Goal: Information Seeking & Learning: Find specific page/section

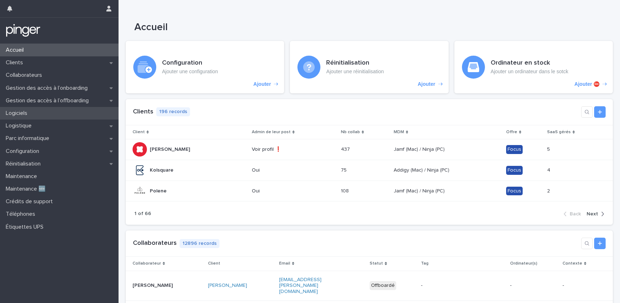
click at [49, 117] on div "Logiciels" at bounding box center [59, 113] width 119 height 13
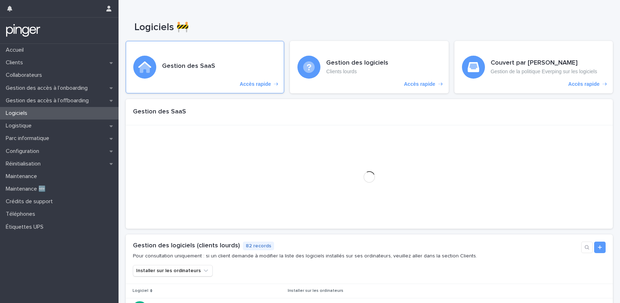
click at [205, 66] on h3 "Gestion des SaaS" at bounding box center [188, 66] width 53 height 8
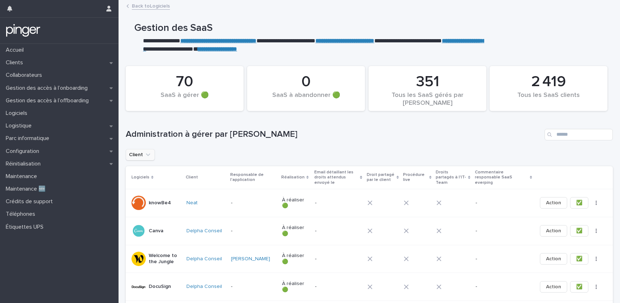
click at [134, 151] on button "Client" at bounding box center [140, 154] width 29 height 11
type input "*******"
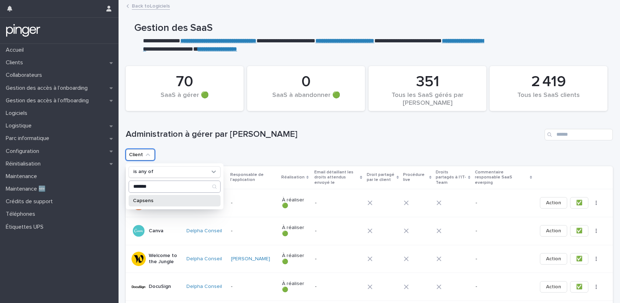
click at [148, 200] on p "Capsens" at bounding box center [171, 200] width 76 height 5
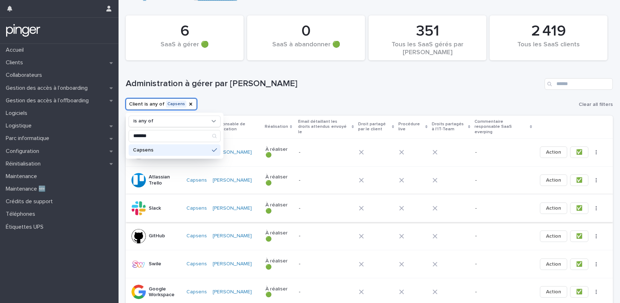
scroll to position [51, 0]
click at [358, 94] on div "Administration à gérer par [PERSON_NAME]" at bounding box center [369, 81] width 487 height 34
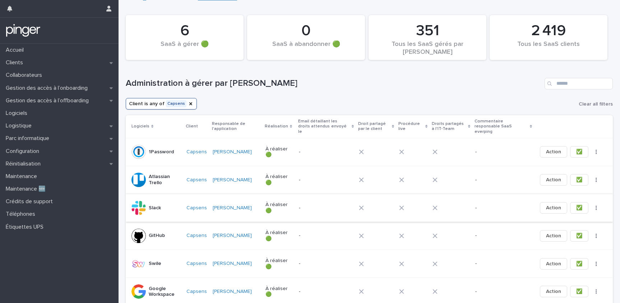
click at [576, 204] on span "✅" at bounding box center [579, 207] width 6 height 7
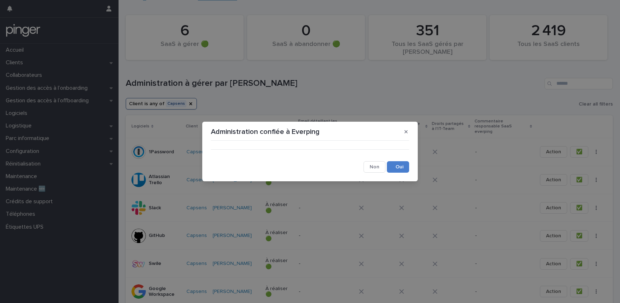
click at [391, 166] on button "Save" at bounding box center [398, 166] width 22 height 11
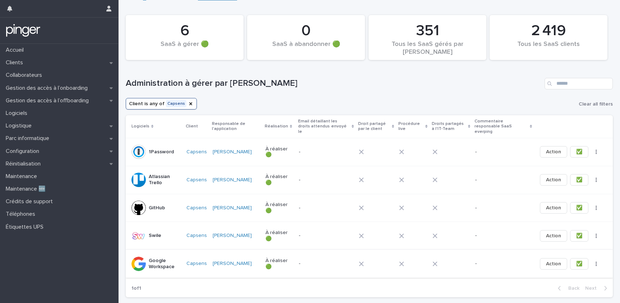
click at [577, 260] on button "✅" at bounding box center [579, 263] width 18 height 11
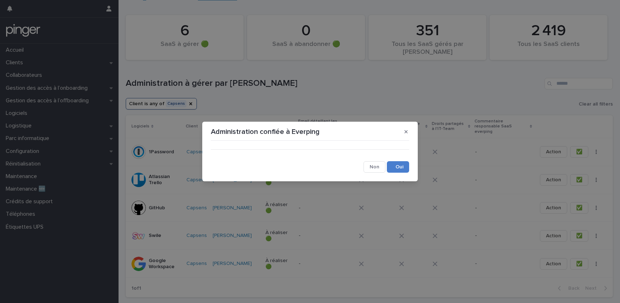
click at [389, 169] on button "Save" at bounding box center [398, 166] width 22 height 11
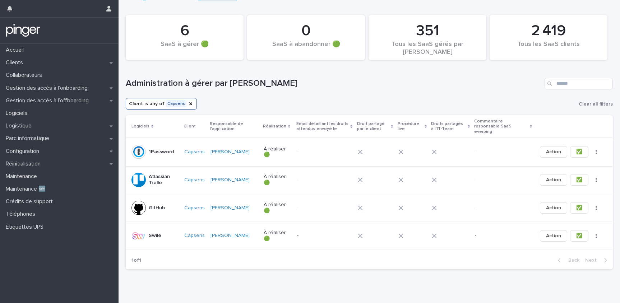
click at [576, 148] on span "✅" at bounding box center [579, 151] width 6 height 7
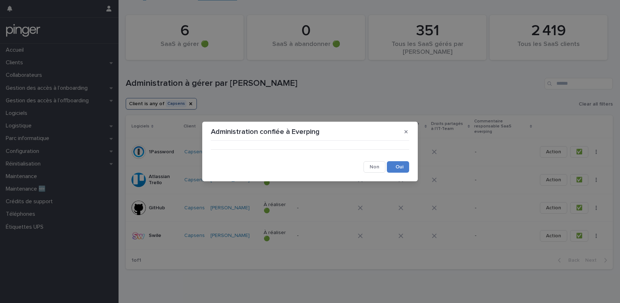
click at [406, 170] on button "Save" at bounding box center [398, 166] width 22 height 11
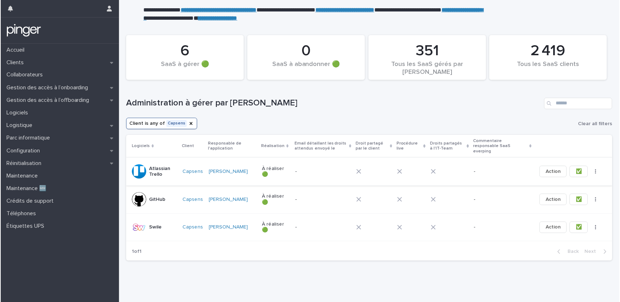
scroll to position [31, 0]
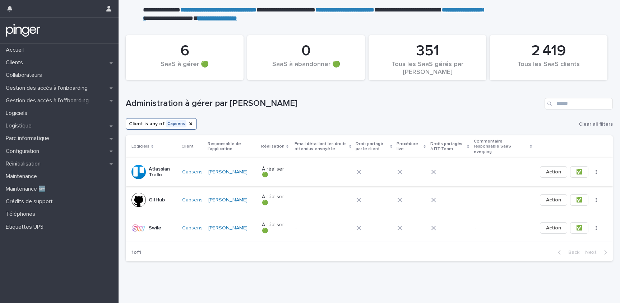
click at [570, 167] on button "✅" at bounding box center [579, 171] width 18 height 11
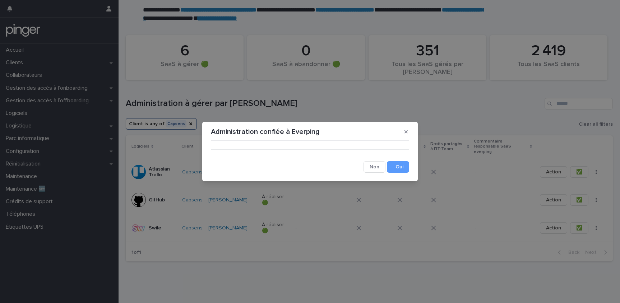
click at [343, 100] on div "Administration confiée à Everping ••• Cancel Save" at bounding box center [310, 151] width 620 height 303
click at [402, 133] on button "button" at bounding box center [406, 131] width 12 height 11
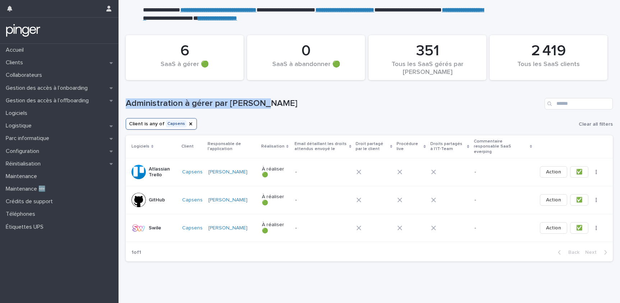
drag, startPoint x: 243, startPoint y: 102, endPoint x: 163, endPoint y: 98, distance: 80.9
click at [163, 98] on h1 "Administration à gérer par [PERSON_NAME]" at bounding box center [334, 103] width 416 height 10
click at [47, 67] on div "Clients" at bounding box center [59, 62] width 119 height 13
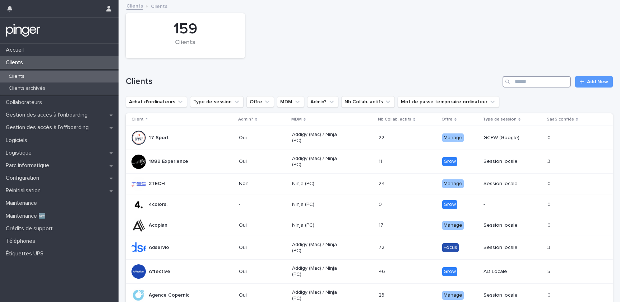
click at [545, 81] on input "Search" at bounding box center [536, 81] width 68 height 11
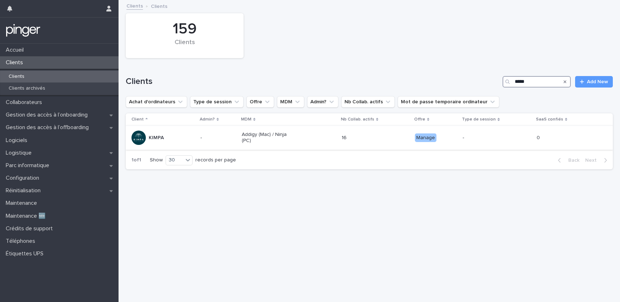
type input "*****"
click at [189, 132] on div "KIMPA" at bounding box center [162, 138] width 63 height 14
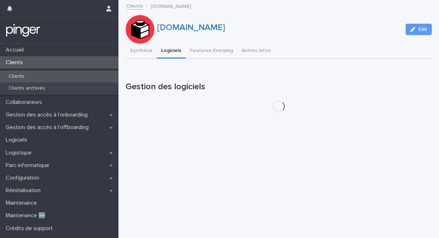
click at [46, 74] on div "Clients" at bounding box center [59, 77] width 119 height 12
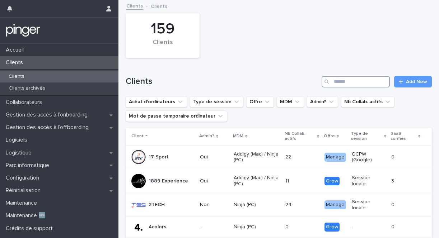
click at [347, 84] on input "Search" at bounding box center [356, 81] width 68 height 11
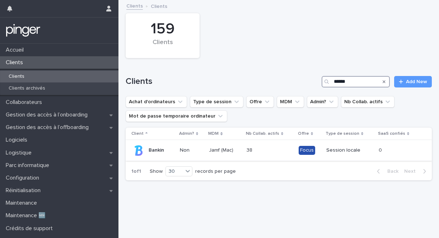
type input "******"
click at [154, 153] on p "Bankin" at bounding box center [156, 151] width 15 height 6
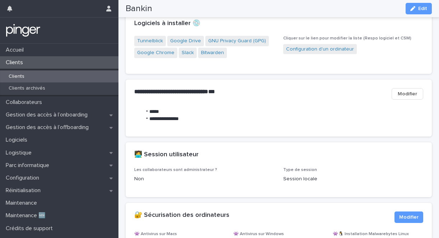
scroll to position [767, 0]
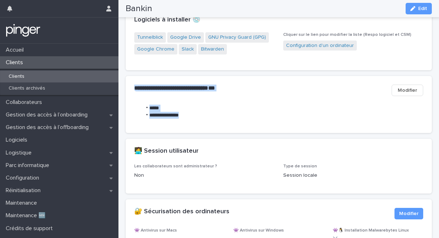
drag, startPoint x: 256, startPoint y: 126, endPoint x: 131, endPoint y: 87, distance: 131.5
click at [131, 87] on section "**********" at bounding box center [279, 104] width 306 height 57
click at [131, 87] on div "**********" at bounding box center [279, 90] width 306 height 29
drag, startPoint x: 131, startPoint y: 87, endPoint x: 196, endPoint y: 105, distance: 67.3
click at [196, 105] on section "**********" at bounding box center [279, 104] width 306 height 57
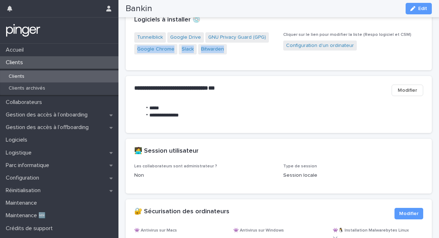
drag, startPoint x: 225, startPoint y: 55, endPoint x: 243, endPoint y: 65, distance: 21.0
click at [244, 65] on div "Tunnelblick Google Drive GNU Privacy Guard (GPG) Google Chrome Slack Bitwarden …" at bounding box center [279, 51] width 306 height 38
click at [201, 91] on strong "**********" at bounding box center [171, 87] width 74 height 5
drag, startPoint x: 201, startPoint y: 123, endPoint x: 226, endPoint y: 120, distance: 25.7
click at [226, 120] on div "**********" at bounding box center [278, 115] width 289 height 20
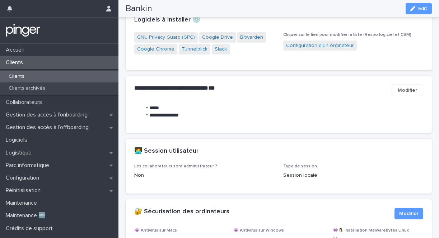
click at [136, 110] on ul "**********" at bounding box center [179, 112] width 90 height 14
drag, startPoint x: 136, startPoint y: 83, endPoint x: 213, endPoint y: 118, distance: 84.8
click at [213, 118] on section "**********" at bounding box center [279, 104] width 306 height 57
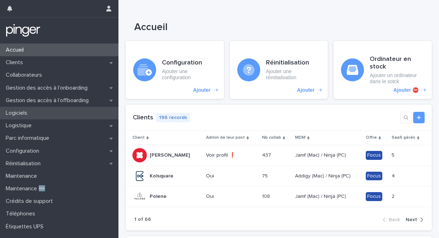
click at [31, 111] on p "Logiciels" at bounding box center [18, 113] width 30 height 7
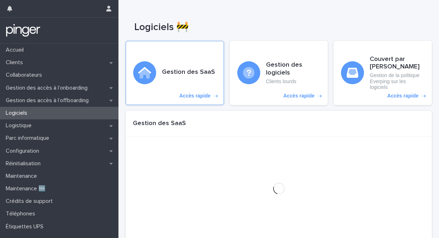
click at [163, 76] on h3 "Gestion des SaaS" at bounding box center [188, 73] width 53 height 8
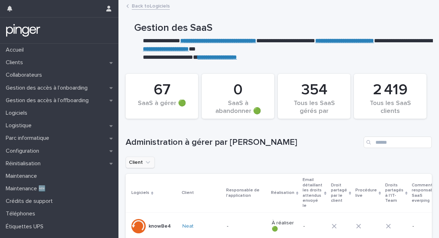
click at [145, 166] on icon "Client" at bounding box center [147, 162] width 7 height 7
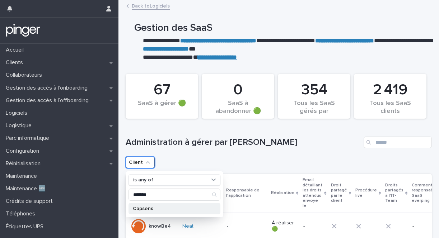
type input "*******"
click at [156, 207] on p "Capsens" at bounding box center [171, 208] width 76 height 5
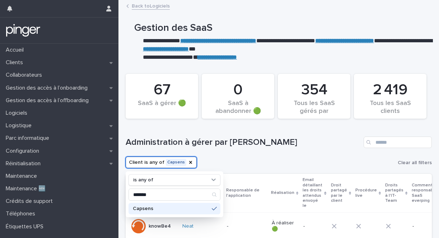
click at [204, 142] on h1 "Administration à gérer par [PERSON_NAME]" at bounding box center [243, 143] width 235 height 10
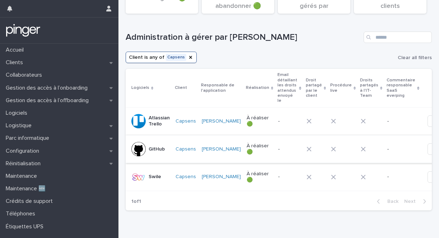
scroll to position [130, 0]
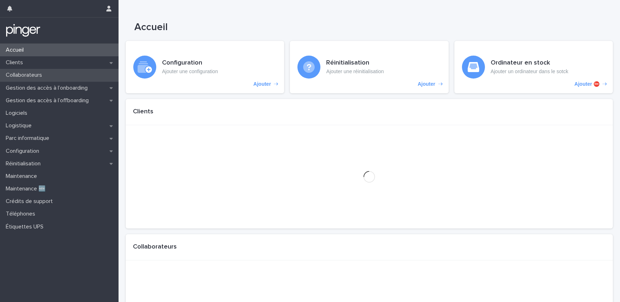
click at [47, 70] on div "Collaborateurs" at bounding box center [59, 75] width 119 height 13
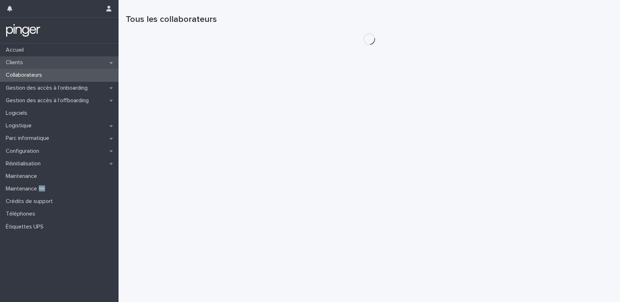
click at [49, 60] on div "Clients" at bounding box center [59, 62] width 119 height 13
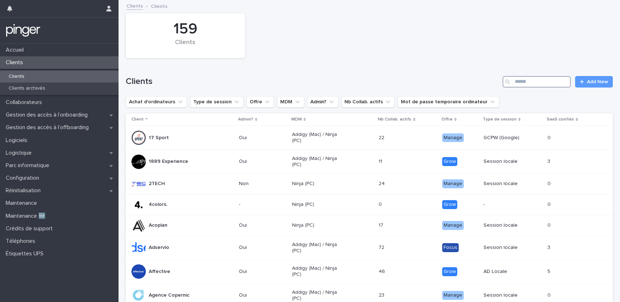
click at [512, 85] on input "Search" at bounding box center [536, 81] width 68 height 11
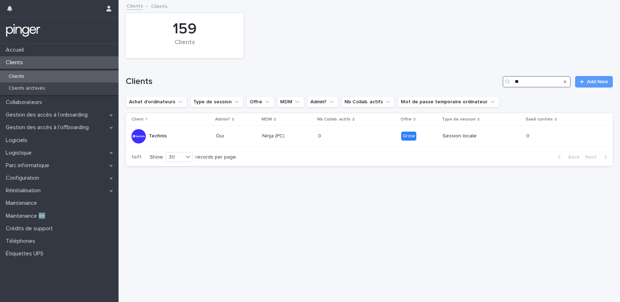
type input "*"
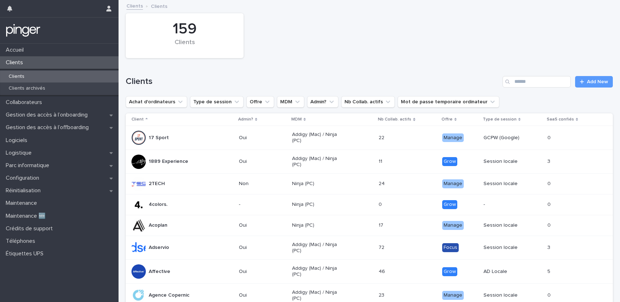
click at [145, 83] on h1 "Clients" at bounding box center [313, 81] width 374 height 10
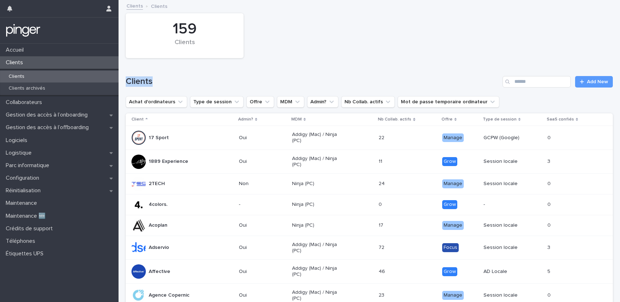
click at [145, 83] on h1 "Clients" at bounding box center [313, 81] width 374 height 10
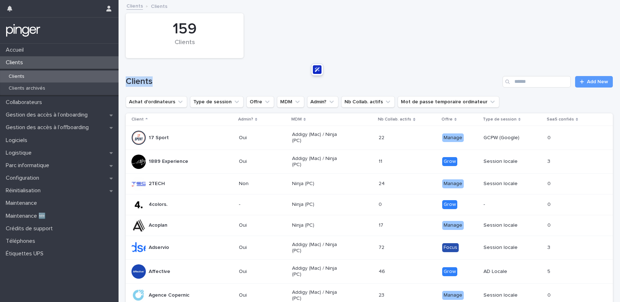
click at [146, 83] on h1 "Clients" at bounding box center [313, 81] width 374 height 10
click at [159, 80] on h1 "Clients" at bounding box center [313, 81] width 374 height 10
click at [158, 81] on h1 "Clients" at bounding box center [313, 81] width 374 height 10
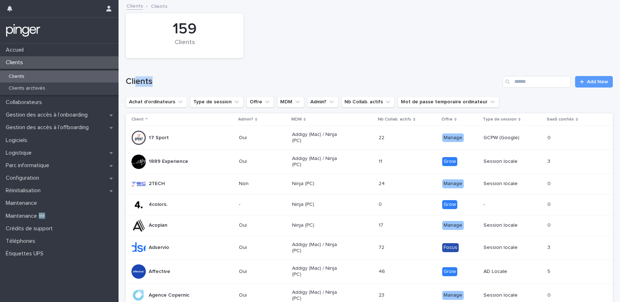
drag, startPoint x: 153, startPoint y: 82, endPoint x: 136, endPoint y: 83, distance: 17.0
click at [136, 83] on h1 "Clients" at bounding box center [313, 81] width 374 height 10
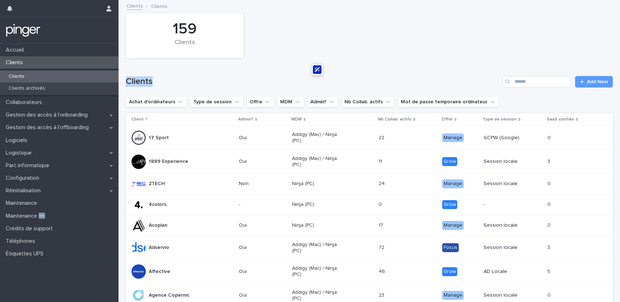
click at [136, 83] on h1 "Clients" at bounding box center [313, 81] width 374 height 10
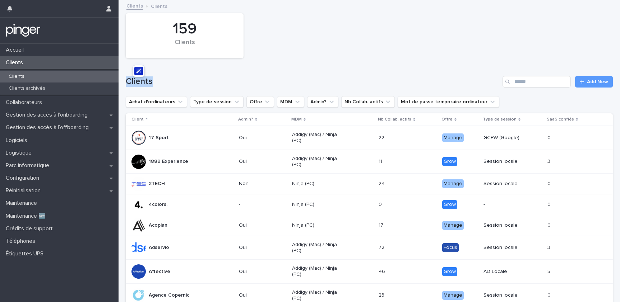
click at [136, 83] on h1 "Clients" at bounding box center [313, 81] width 374 height 10
click at [166, 84] on h1 "Clients" at bounding box center [313, 81] width 374 height 10
click at [145, 83] on h1 "Clients" at bounding box center [313, 81] width 374 height 10
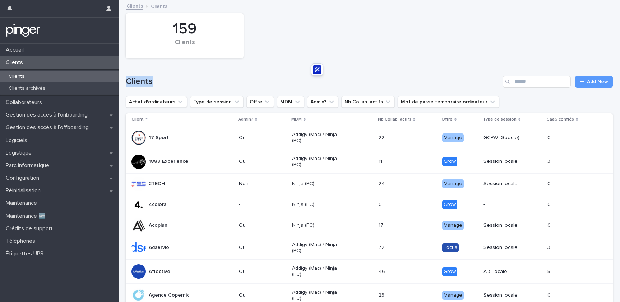
click at [145, 83] on h1 "Clients" at bounding box center [313, 81] width 374 height 10
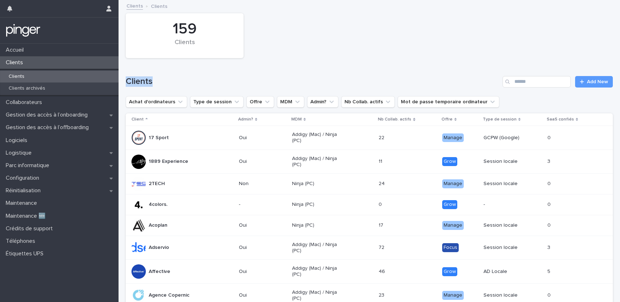
click at [145, 83] on h1 "Clients" at bounding box center [313, 81] width 374 height 10
drag, startPoint x: 155, startPoint y: 82, endPoint x: 132, endPoint y: 81, distance: 23.3
click at [132, 81] on h1 "Clients" at bounding box center [313, 81] width 374 height 10
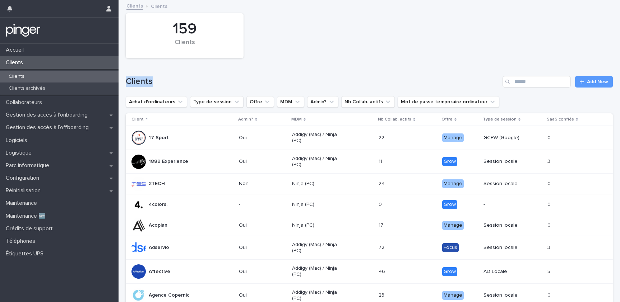
click at [132, 81] on h1 "Clients" at bounding box center [313, 81] width 374 height 10
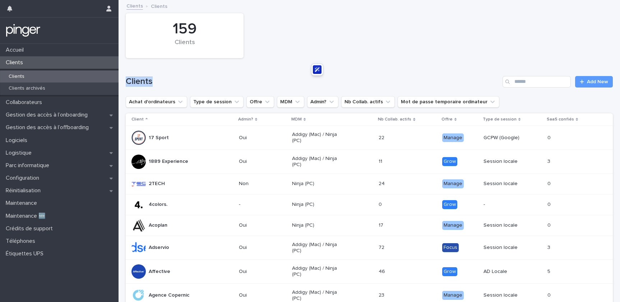
click at [344, 76] on h1 "Clients" at bounding box center [313, 81] width 374 height 10
drag, startPoint x: 290, startPoint y: 75, endPoint x: 137, endPoint y: 80, distance: 153.0
click at [137, 80] on div "Clients Add New" at bounding box center [369, 79] width 487 height 34
click at [137, 80] on h1 "Clients" at bounding box center [313, 81] width 374 height 10
click at [40, 135] on div "Logiciels" at bounding box center [59, 140] width 119 height 13
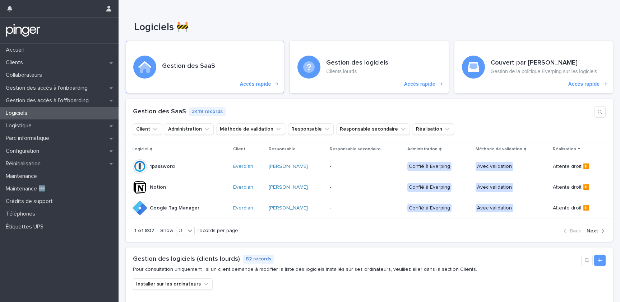
click at [194, 63] on h3 "Gestion des SaaS" at bounding box center [188, 66] width 53 height 8
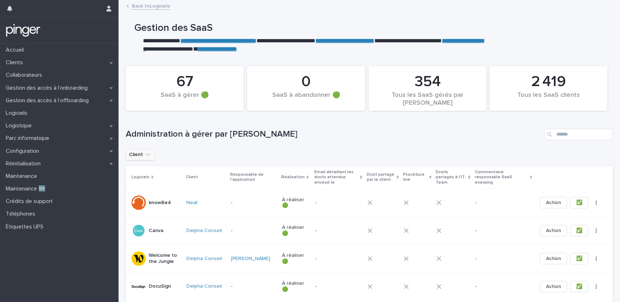
click at [148, 154] on icon "Client" at bounding box center [148, 154] width 4 height 3
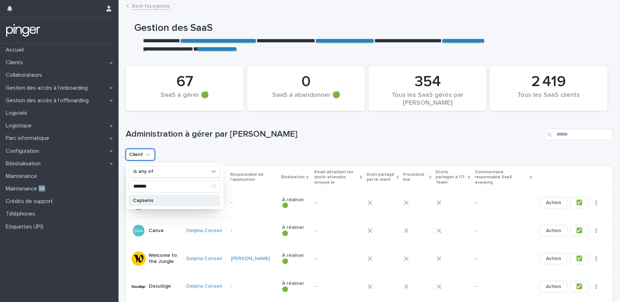
type input "*******"
click at [164, 199] on p "Capsens" at bounding box center [171, 200] width 76 height 5
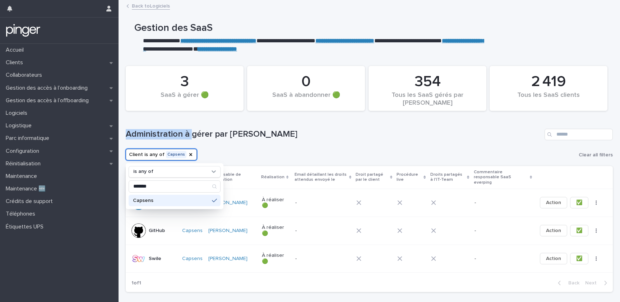
drag, startPoint x: 194, startPoint y: 130, endPoint x: 298, endPoint y: 129, distance: 104.9
click at [298, 129] on h1 "Administration à gérer par [PERSON_NAME]" at bounding box center [334, 134] width 416 height 10
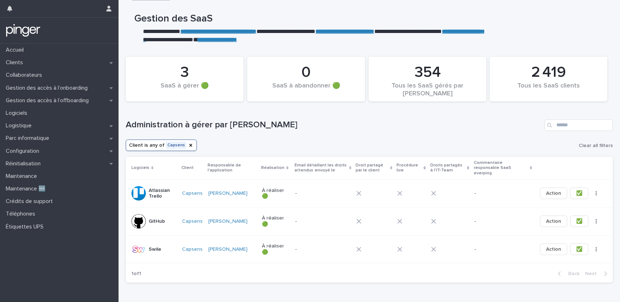
scroll to position [32, 0]
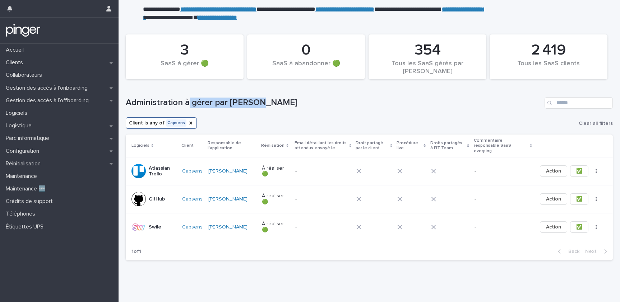
drag, startPoint x: 188, startPoint y: 103, endPoint x: 260, endPoint y: 102, distance: 71.8
click at [260, 102] on h1 "Administration à gérer par [PERSON_NAME]" at bounding box center [334, 103] width 416 height 10
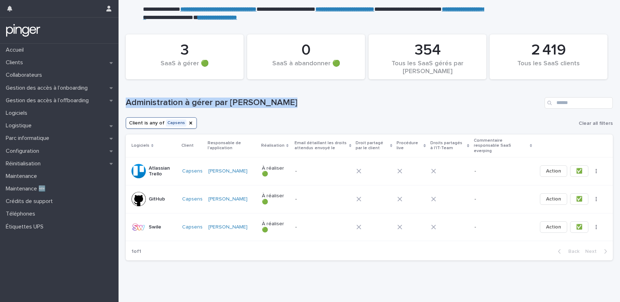
click at [260, 102] on h1 "Administration à gérer par [PERSON_NAME]" at bounding box center [334, 103] width 416 height 10
drag, startPoint x: 260, startPoint y: 102, endPoint x: 217, endPoint y: 105, distance: 43.2
click at [217, 105] on h1 "Administration à gérer par [PERSON_NAME]" at bounding box center [334, 103] width 416 height 10
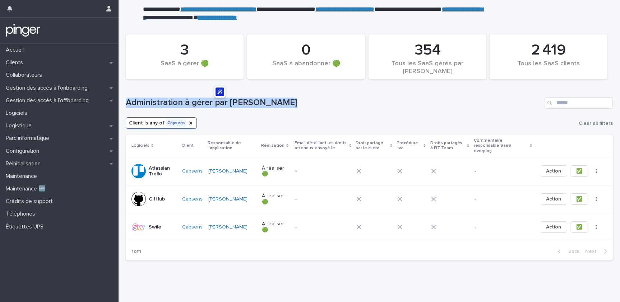
click at [217, 105] on h1 "Administration à gérer par [PERSON_NAME]" at bounding box center [334, 103] width 416 height 10
drag, startPoint x: 217, startPoint y: 105, endPoint x: 187, endPoint y: 103, distance: 29.1
click at [188, 103] on h1 "Administration à gérer par [PERSON_NAME]" at bounding box center [334, 103] width 416 height 10
click at [186, 103] on h1 "Administration à gérer par [PERSON_NAME]" at bounding box center [334, 103] width 416 height 10
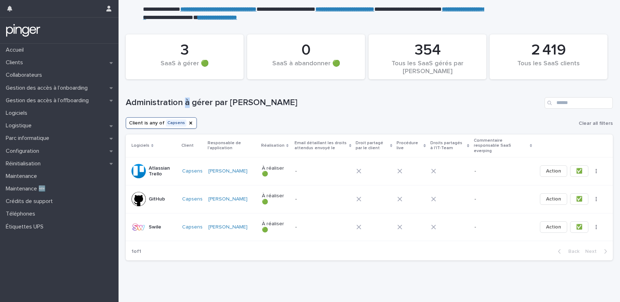
click at [186, 103] on h1 "Administration à gérer par [PERSON_NAME]" at bounding box center [334, 103] width 416 height 10
drag, startPoint x: 196, startPoint y: 102, endPoint x: 263, endPoint y: 100, distance: 67.5
click at [263, 100] on h1 "Administration à gérer par [PERSON_NAME]" at bounding box center [334, 103] width 416 height 10
drag, startPoint x: 265, startPoint y: 104, endPoint x: 201, endPoint y: 108, distance: 64.4
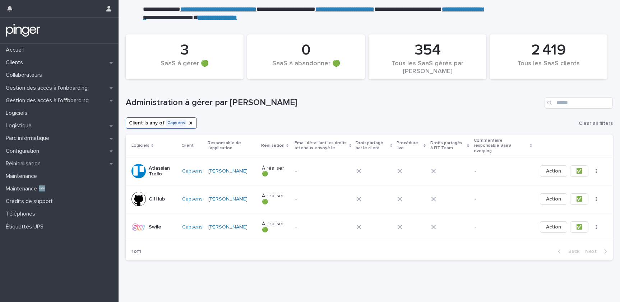
click at [201, 108] on div "Administration à gérer par [PERSON_NAME]" at bounding box center [369, 102] width 487 height 11
click at [200, 103] on h1 "Administration à gérer par [PERSON_NAME]" at bounding box center [334, 103] width 416 height 10
drag, startPoint x: 404, startPoint y: 207, endPoint x: 407, endPoint y: 212, distance: 5.6
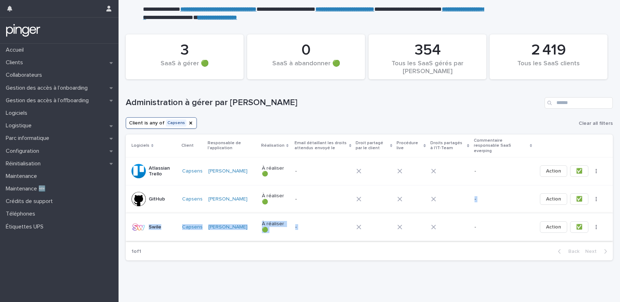
click at [407, 213] on tbody "Atlassian Trello Capsens [PERSON_NAME] À réaliser 🟢 - - Action ✅ 📧 GitHub Capse…" at bounding box center [369, 199] width 487 height 84
click at [409, 276] on div "Loading... Saving… Loading... Saving… 2 419 Tous les SaaS clients 354 Tous les …" at bounding box center [369, 153] width 494 height 263
click at [546, 168] on span "Action" at bounding box center [553, 171] width 15 height 7
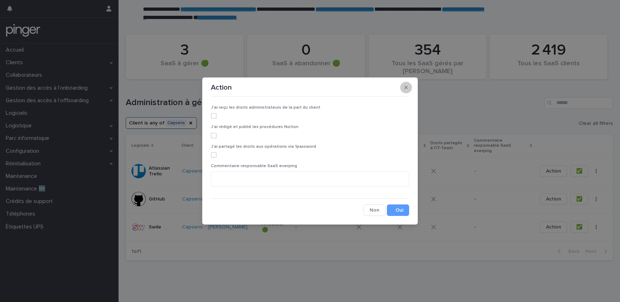
click at [404, 89] on button "button" at bounding box center [406, 87] width 12 height 11
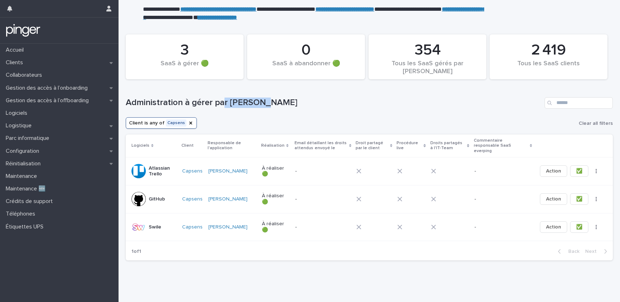
drag, startPoint x: 223, startPoint y: 104, endPoint x: 276, endPoint y: 102, distance: 52.5
click at [276, 102] on h1 "Administration à gérer par [PERSON_NAME]" at bounding box center [334, 103] width 416 height 10
drag, startPoint x: 268, startPoint y: 101, endPoint x: 155, endPoint y: 101, distance: 112.4
click at [156, 101] on h1 "Administration à gérer par [PERSON_NAME]" at bounding box center [334, 103] width 416 height 10
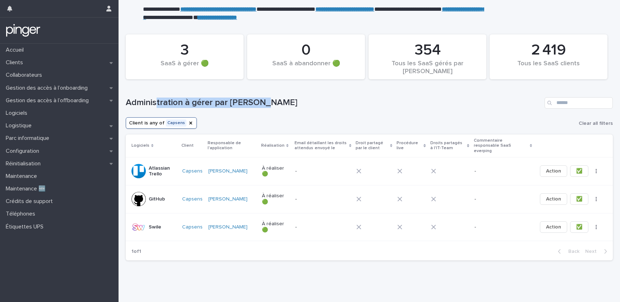
click at [155, 101] on h1 "Administration à gérer par [PERSON_NAME]" at bounding box center [334, 103] width 416 height 10
click at [570, 166] on button "✅" at bounding box center [579, 171] width 18 height 11
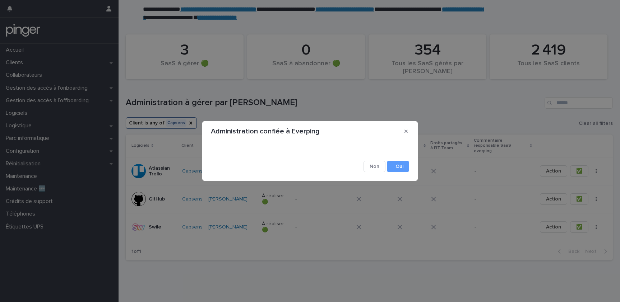
click at [405, 122] on section "Administration confiée à Everping ••• Cancel Save" at bounding box center [309, 151] width 215 height 60
click at [404, 130] on icon "button" at bounding box center [405, 131] width 3 height 5
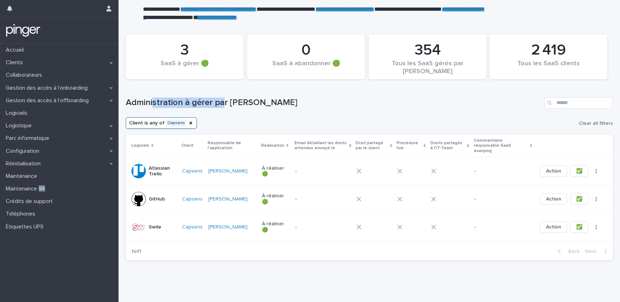
drag, startPoint x: 162, startPoint y: 104, endPoint x: 225, endPoint y: 104, distance: 62.8
click at [225, 104] on h1 "Administration à gérer par [PERSON_NAME]" at bounding box center [334, 103] width 416 height 10
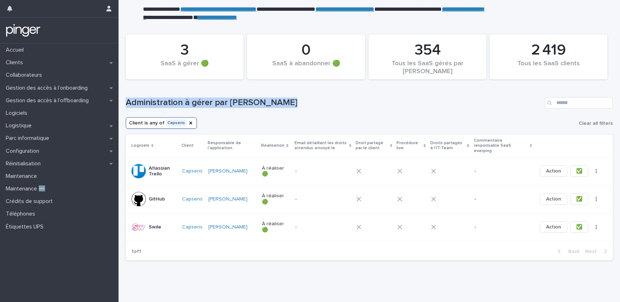
click at [226, 101] on h1 "Administration à gérer par [PERSON_NAME]" at bounding box center [334, 103] width 416 height 10
click at [233, 119] on div "Client is any of Capsens Clear all filters" at bounding box center [369, 122] width 487 height 11
click at [236, 102] on h1 "Administration à gérer par [PERSON_NAME]" at bounding box center [334, 103] width 416 height 10
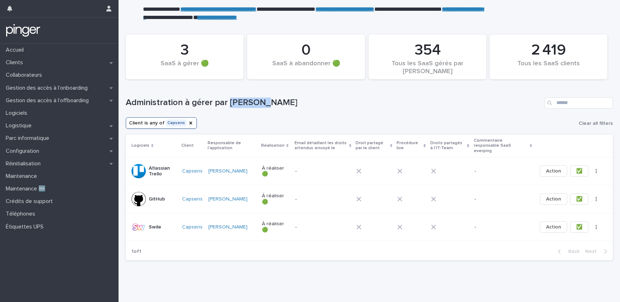
click at [236, 102] on h1 "Administration à gérer par [PERSON_NAME]" at bounding box center [334, 103] width 416 height 10
drag, startPoint x: 271, startPoint y: 102, endPoint x: 128, endPoint y: 99, distance: 143.0
click at [128, 99] on h1 "Administration à gérer par [PERSON_NAME]" at bounding box center [334, 103] width 416 height 10
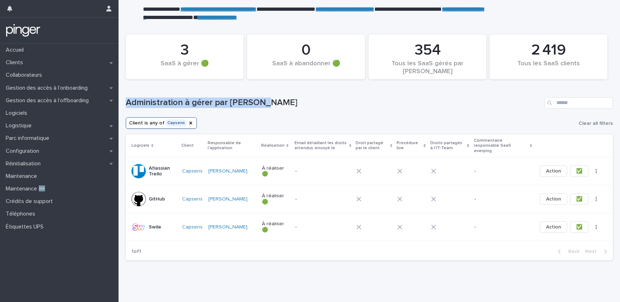
click at [128, 99] on h1 "Administration à gérer par [PERSON_NAME]" at bounding box center [334, 103] width 416 height 10
drag, startPoint x: 128, startPoint y: 99, endPoint x: 244, endPoint y: 100, distance: 115.6
click at [244, 100] on h1 "Administration à gérer par [PERSON_NAME]" at bounding box center [334, 103] width 416 height 10
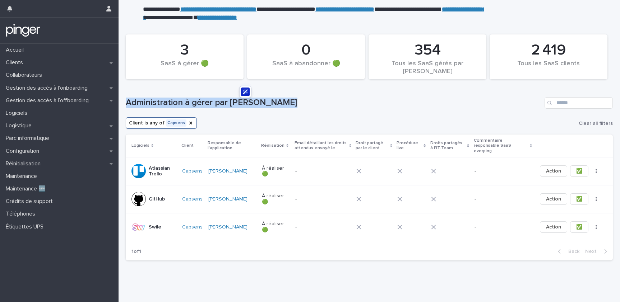
click at [244, 100] on h1 "Administration à gérer par [PERSON_NAME]" at bounding box center [334, 103] width 416 height 10
click at [146, 104] on h1 "Administration à gérer par [PERSON_NAME]" at bounding box center [334, 103] width 416 height 10
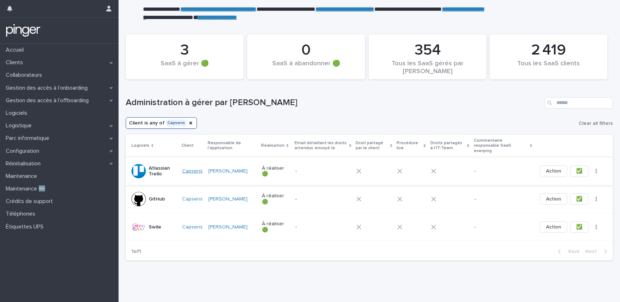
click at [193, 168] on link "Capsens" at bounding box center [192, 171] width 20 height 6
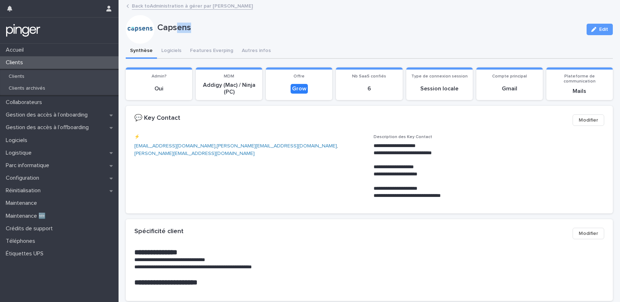
drag, startPoint x: 179, startPoint y: 28, endPoint x: 219, endPoint y: 28, distance: 40.2
click at [219, 28] on p "Capsens" at bounding box center [368, 28] width 423 height 10
drag, startPoint x: 464, startPoint y: 79, endPoint x: 430, endPoint y: 78, distance: 34.1
click at [426, 79] on section "Type de connexion session Session locale" at bounding box center [439, 84] width 66 height 33
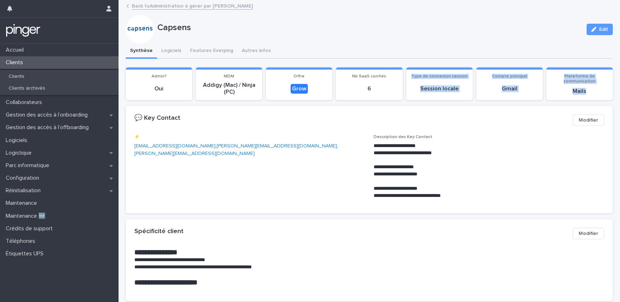
drag, startPoint x: 459, startPoint y: 73, endPoint x: 584, endPoint y: 94, distance: 126.0
click at [584, 94] on div "Admin? Oui MDM Addigy (Mac) / Ninja (PC) Offre Grow Nb SaaS confiés 6 Type de c…" at bounding box center [369, 84] width 487 height 33
click at [584, 94] on p "Mails" at bounding box center [580, 91] width 58 height 7
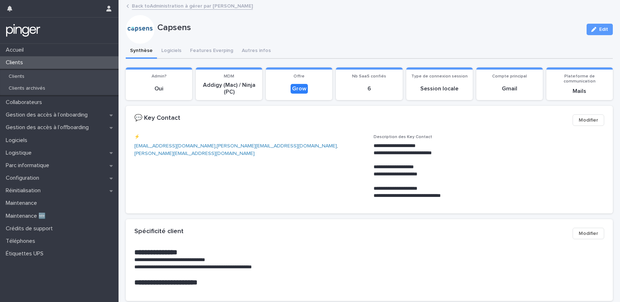
click at [202, 166] on span "⚡️ [EMAIL_ADDRESS][DOMAIN_NAME] , [PERSON_NAME][EMAIL_ADDRESS][DOMAIN_NAME] , […" at bounding box center [249, 170] width 231 height 71
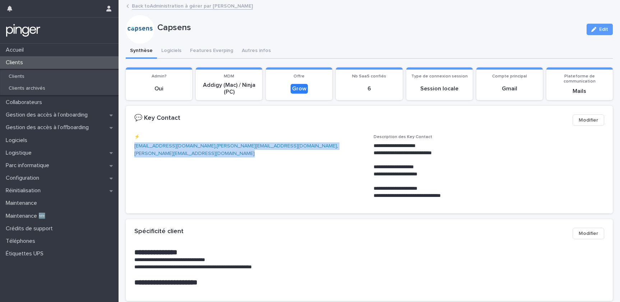
click at [202, 166] on span "⚡️ [EMAIL_ADDRESS][DOMAIN_NAME] , [PERSON_NAME][EMAIL_ADDRESS][DOMAIN_NAME] , […" at bounding box center [249, 170] width 231 height 71
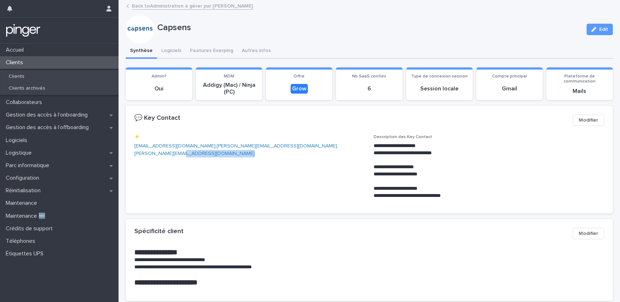
click at [308, 150] on div "⚡️ [EMAIL_ADDRESS][DOMAIN_NAME] , [PERSON_NAME][EMAIL_ADDRESS][DOMAIN_NAME] , […" at bounding box center [249, 149] width 231 height 29
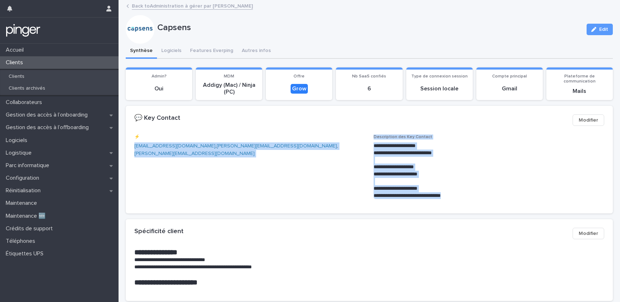
drag, startPoint x: 308, startPoint y: 150, endPoint x: 508, endPoint y: 217, distance: 210.9
click at [508, 217] on div "**********" at bounding box center [369, 163] width 487 height 114
click at [510, 211] on div "**********" at bounding box center [369, 174] width 487 height 79
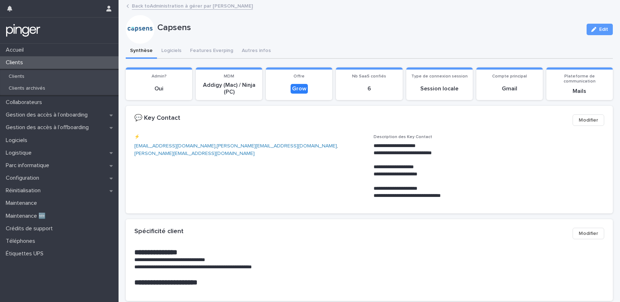
drag, startPoint x: 510, startPoint y: 211, endPoint x: 349, endPoint y: 141, distance: 174.8
click at [334, 153] on div "**********" at bounding box center [369, 174] width 487 height 79
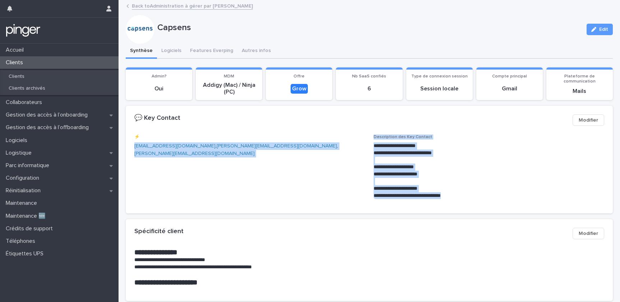
drag, startPoint x: 355, startPoint y: 138, endPoint x: 463, endPoint y: 194, distance: 121.7
click at [463, 194] on div "**********" at bounding box center [369, 170] width 470 height 71
click at [463, 194] on p "**********" at bounding box center [487, 195] width 228 height 7
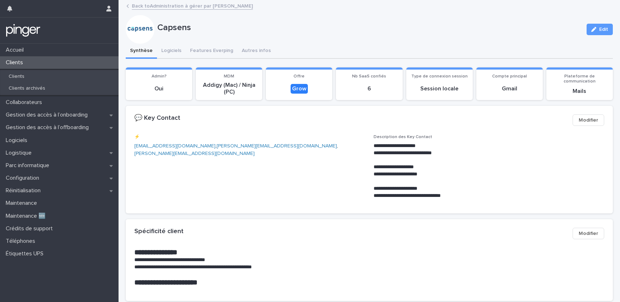
drag, startPoint x: 463, startPoint y: 194, endPoint x: 382, endPoint y: 133, distance: 101.3
click at [382, 133] on section "**********" at bounding box center [369, 160] width 487 height 108
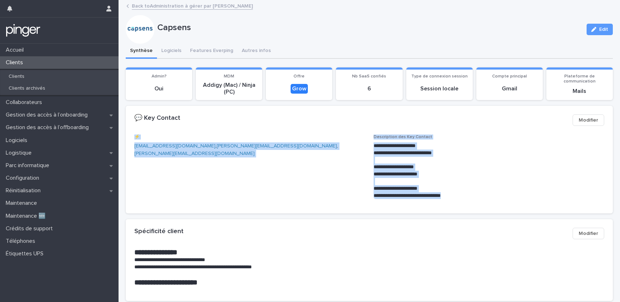
drag, startPoint x: 382, startPoint y: 133, endPoint x: 463, endPoint y: 200, distance: 104.8
click at [463, 200] on section "**********" at bounding box center [369, 160] width 487 height 108
click at [463, 200] on div "**********" at bounding box center [488, 170] width 231 height 71
drag, startPoint x: 148, startPoint y: 119, endPoint x: 488, endPoint y: 199, distance: 349.4
click at [488, 199] on section "**********" at bounding box center [369, 160] width 487 height 108
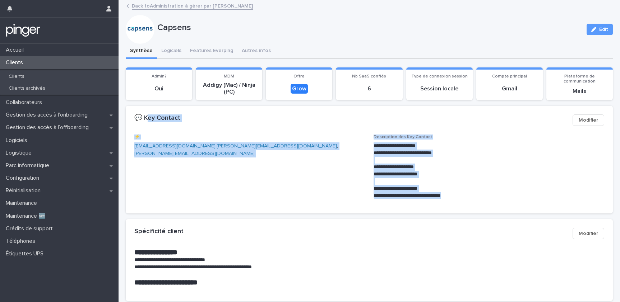
click at [488, 199] on p "**********" at bounding box center [487, 195] width 228 height 7
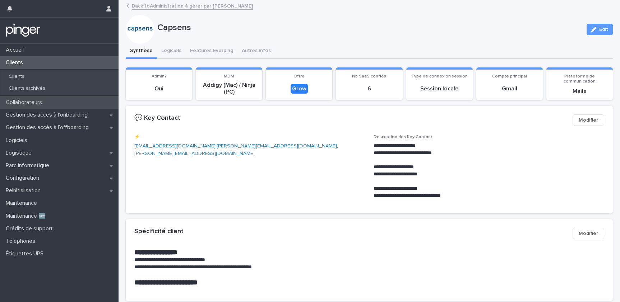
drag, startPoint x: 488, startPoint y: 199, endPoint x: 117, endPoint y: 98, distance: 384.3
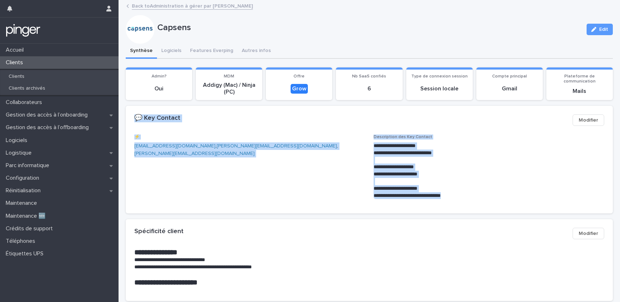
drag, startPoint x: 130, startPoint y: 117, endPoint x: 503, endPoint y: 199, distance: 382.1
click at [503, 199] on section "**********" at bounding box center [369, 160] width 487 height 108
click at [503, 199] on p "**********" at bounding box center [487, 195] width 228 height 7
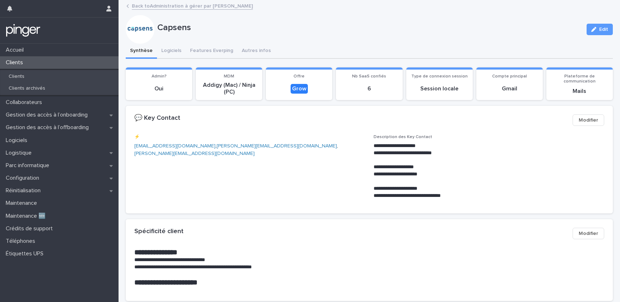
drag, startPoint x: 503, startPoint y: 199, endPoint x: 144, endPoint y: 116, distance: 368.1
click at [144, 116] on section "**********" at bounding box center [369, 160] width 487 height 108
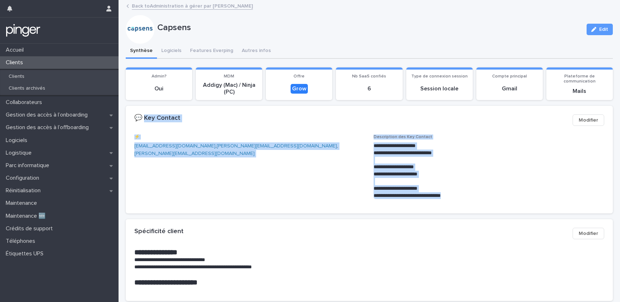
drag, startPoint x: 144, startPoint y: 116, endPoint x: 494, endPoint y: 193, distance: 358.7
click at [494, 193] on section "**********" at bounding box center [369, 160] width 487 height 108
click at [494, 193] on p "**********" at bounding box center [487, 195] width 228 height 7
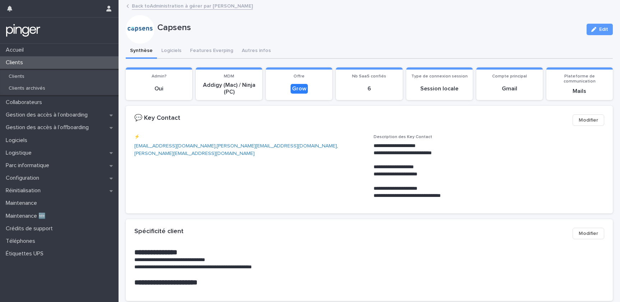
drag, startPoint x: 494, startPoint y: 193, endPoint x: 152, endPoint y: 119, distance: 350.9
click at [154, 119] on section "**********" at bounding box center [369, 160] width 487 height 108
drag, startPoint x: 152, startPoint y: 119, endPoint x: 264, endPoint y: 132, distance: 113.2
click at [261, 132] on div "💬 Key Contact Modifier" at bounding box center [369, 120] width 487 height 29
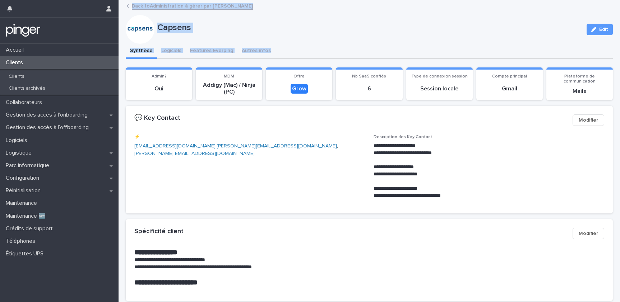
drag, startPoint x: 292, startPoint y: 52, endPoint x: 123, endPoint y: 8, distance: 174.3
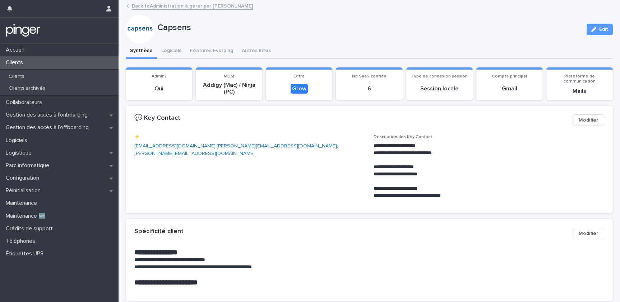
click at [123, 8] on div "Back to Administration à gérer par [PERSON_NAME]" at bounding box center [372, 6] width 499 height 10
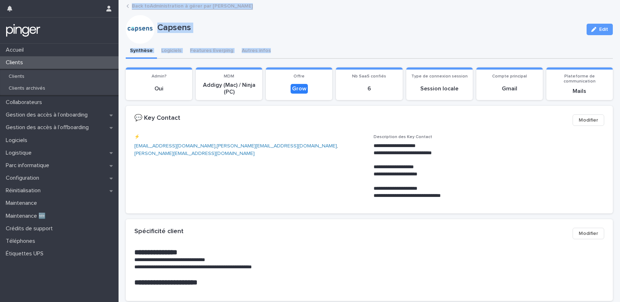
drag, startPoint x: 123, startPoint y: 6, endPoint x: 333, endPoint y: 50, distance: 214.6
click at [333, 50] on div "Synthèse Logiciels Features Everping Autres infos" at bounding box center [369, 51] width 487 height 15
drag, startPoint x: 333, startPoint y: 50, endPoint x: 122, endPoint y: 7, distance: 214.8
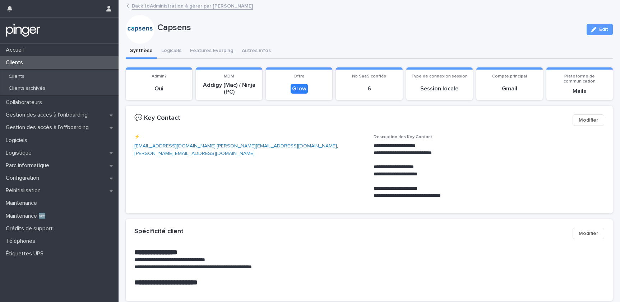
click at [123, 7] on div "Back to Administration à gérer par [PERSON_NAME]" at bounding box center [372, 6] width 499 height 10
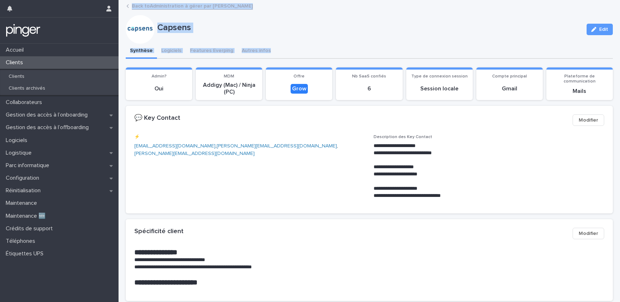
drag, startPoint x: 122, startPoint y: 7, endPoint x: 287, endPoint y: 48, distance: 169.7
click at [287, 48] on div "Synthèse Logiciels Features Everping Autres infos" at bounding box center [369, 51] width 487 height 15
drag, startPoint x: 287, startPoint y: 48, endPoint x: 127, endPoint y: 3, distance: 166.4
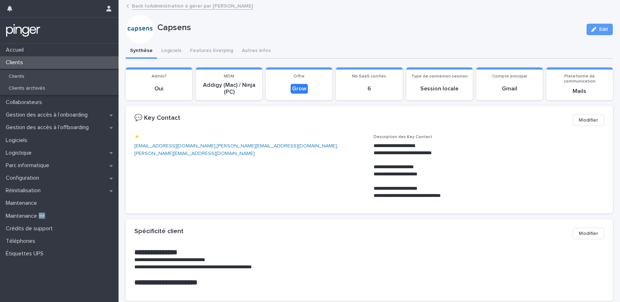
click at [123, 4] on div "Back to Administration à gérer par [PERSON_NAME]" at bounding box center [372, 6] width 499 height 10
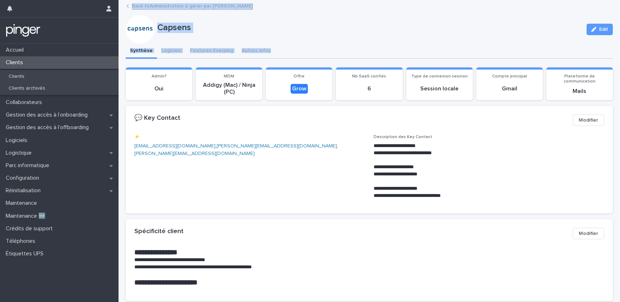
drag, startPoint x: 123, startPoint y: 4, endPoint x: 315, endPoint y: 49, distance: 196.9
click at [315, 49] on div "Synthèse Logiciels Features Everping Autres infos" at bounding box center [369, 51] width 487 height 15
drag, startPoint x: 315, startPoint y: 49, endPoint x: 122, endPoint y: 9, distance: 197.0
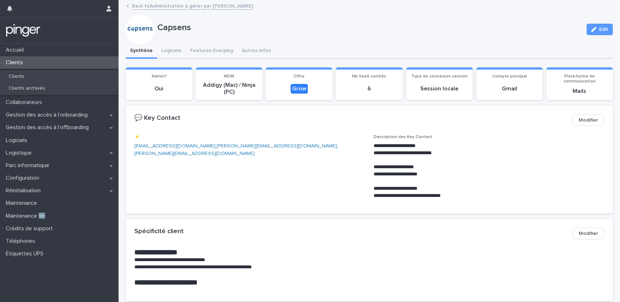
click at [122, 9] on div "Back to Administration à gérer par [PERSON_NAME]" at bounding box center [371, 6] width 501 height 10
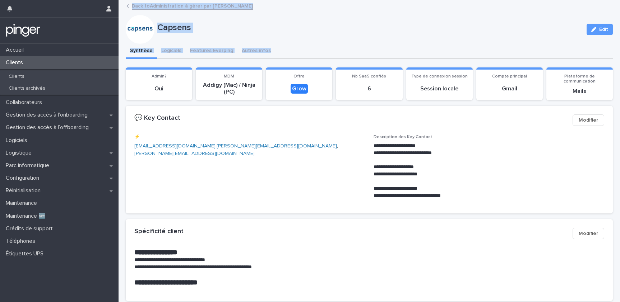
drag, startPoint x: 122, startPoint y: 9, endPoint x: 316, endPoint y: 50, distance: 198.3
click at [168, 8] on link "Back to Administration à gérer par [PERSON_NAME]" at bounding box center [192, 5] width 121 height 8
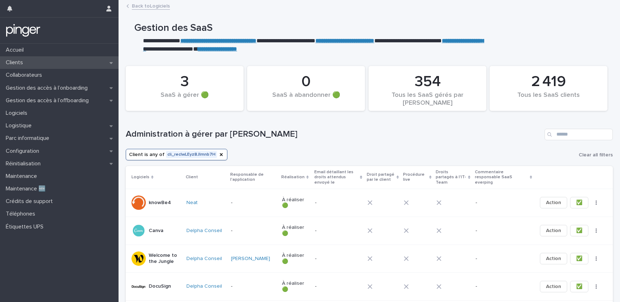
click at [31, 66] on div "Clients" at bounding box center [59, 62] width 119 height 13
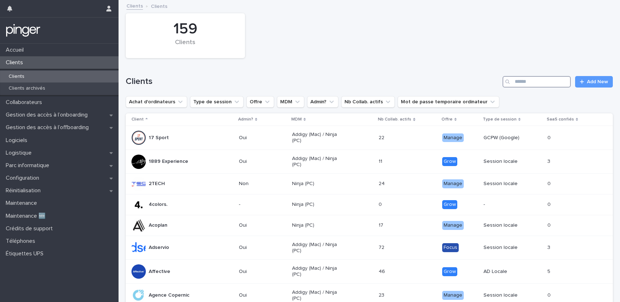
click at [521, 81] on input "Search" at bounding box center [536, 81] width 68 height 11
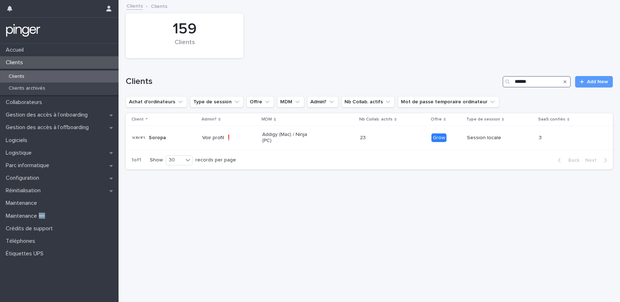
type input "******"
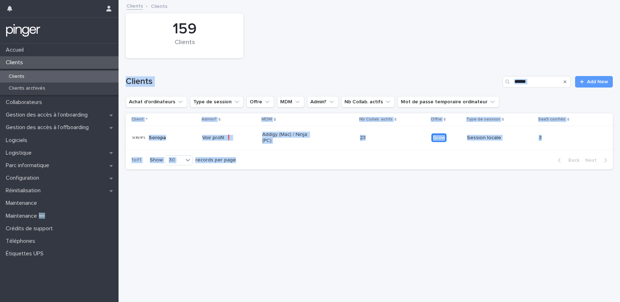
drag, startPoint x: 375, startPoint y: 213, endPoint x: 167, endPoint y: 53, distance: 263.2
click at [167, 53] on div "Loading... Saving… Loading... Saving… 159 Clients Clients ****** Add New Achat …" at bounding box center [369, 143] width 494 height 284
click at [167, 53] on div "Clients" at bounding box center [184, 46] width 93 height 15
drag, startPoint x: 147, startPoint y: 73, endPoint x: 335, endPoint y: 198, distance: 225.7
click at [335, 198] on div "Loading... Saving… Loading... Saving… 159 Clients Clients ****** Add New Achat …" at bounding box center [369, 143] width 494 height 284
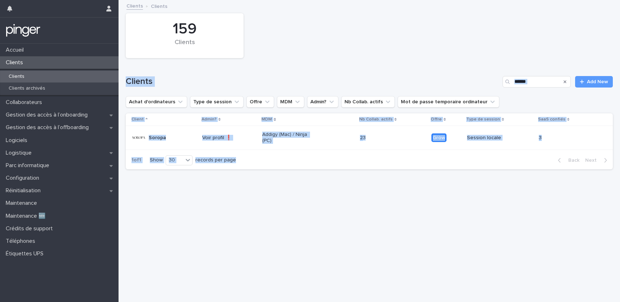
click at [150, 83] on h1 "Clients" at bounding box center [313, 81] width 374 height 10
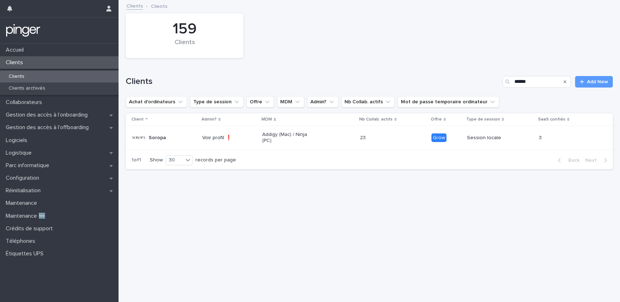
click at [150, 83] on h1 "Clients" at bounding box center [313, 81] width 374 height 10
click at [137, 82] on h1 "Clients" at bounding box center [313, 81] width 374 height 10
click at [137, 84] on h1 "Clients" at bounding box center [313, 81] width 374 height 10
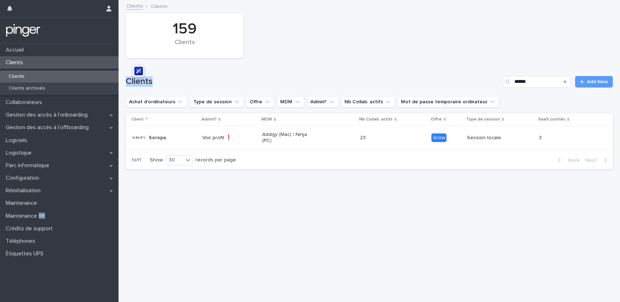
click at [137, 84] on h1 "Clients" at bounding box center [313, 81] width 374 height 10
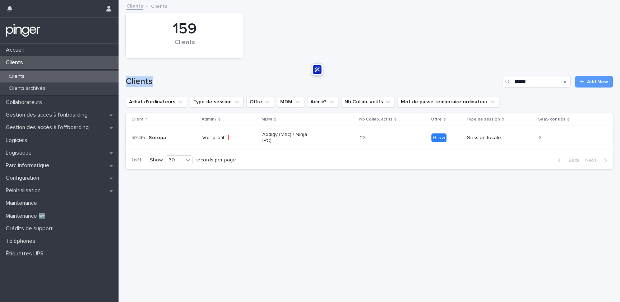
click at [137, 84] on h1 "Clients" at bounding box center [313, 81] width 374 height 10
